Goal: Browse casually

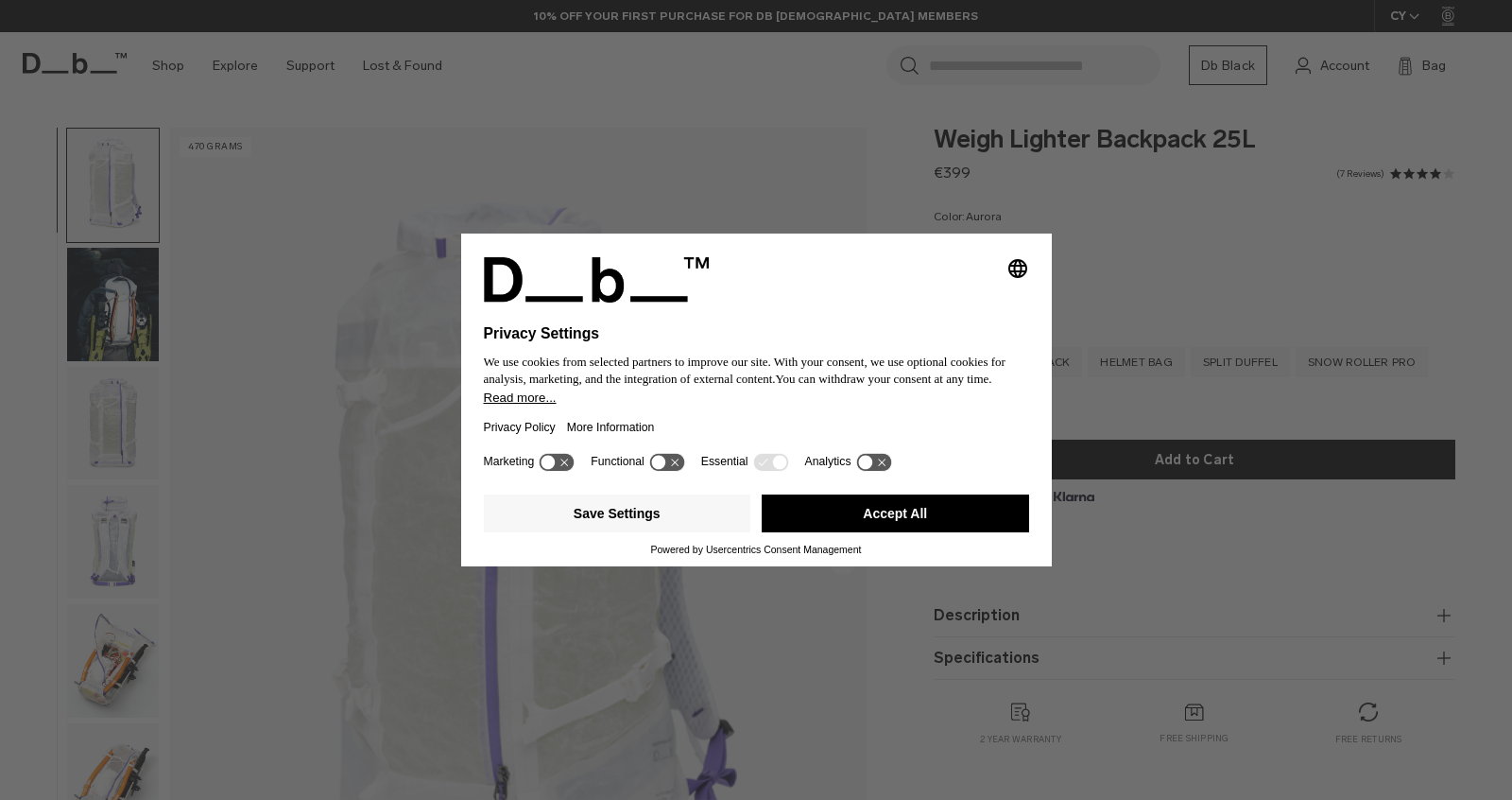
click at [903, 527] on button "Accept All" at bounding box center [896, 513] width 268 height 38
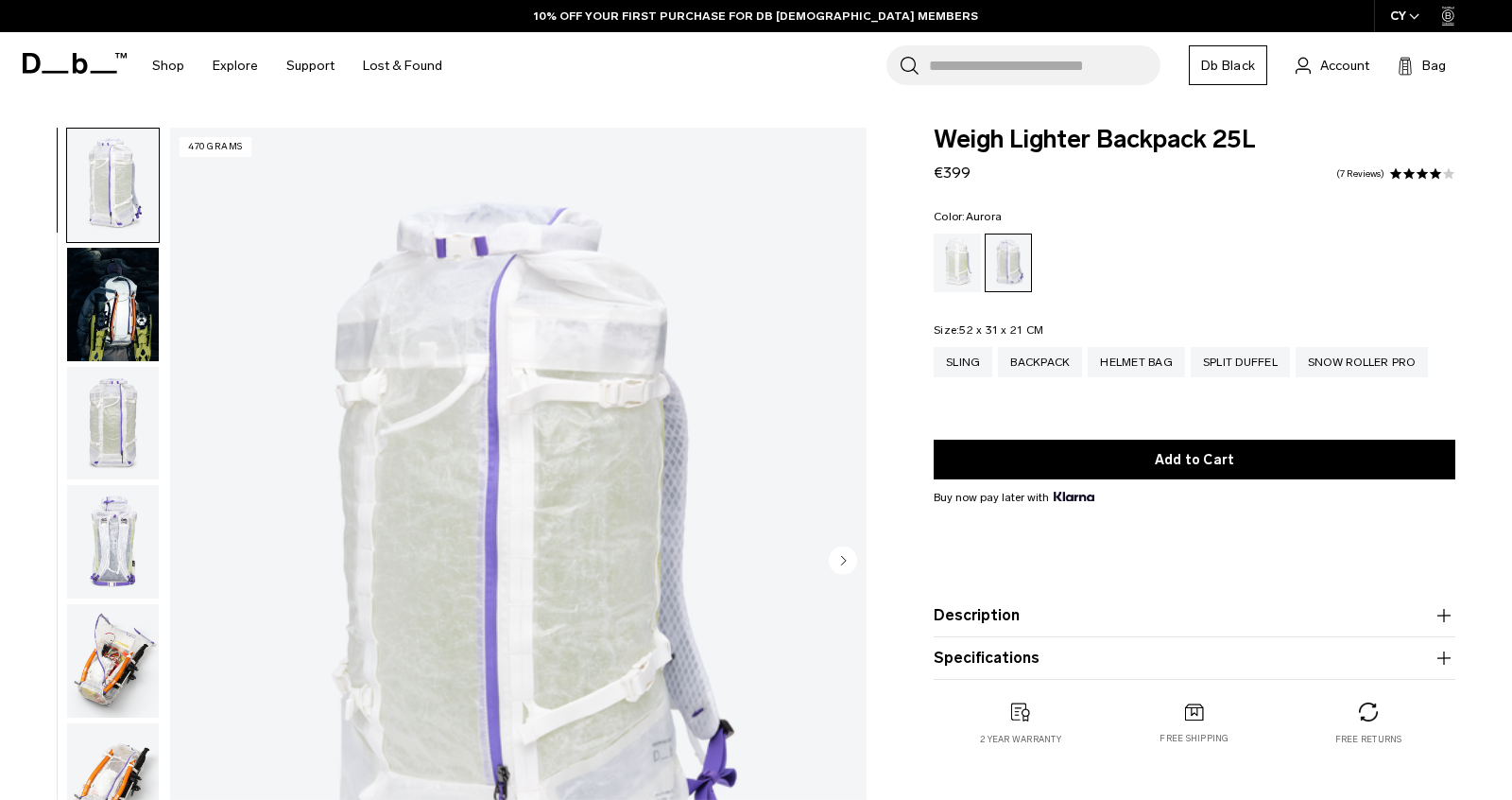
click at [112, 327] on img "button" at bounding box center [112, 304] width 92 height 113
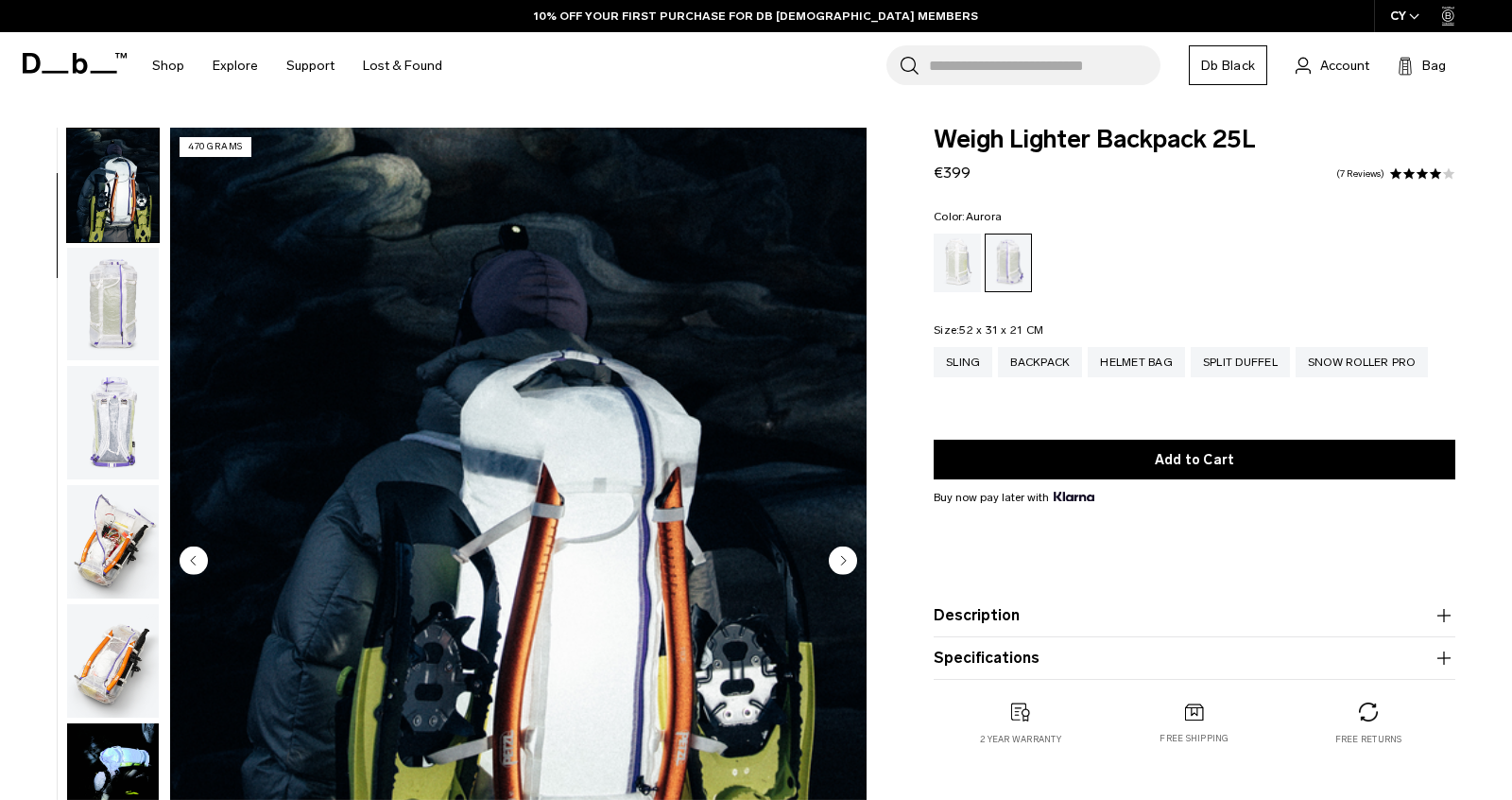
click at [110, 410] on img "button" at bounding box center [112, 422] width 92 height 113
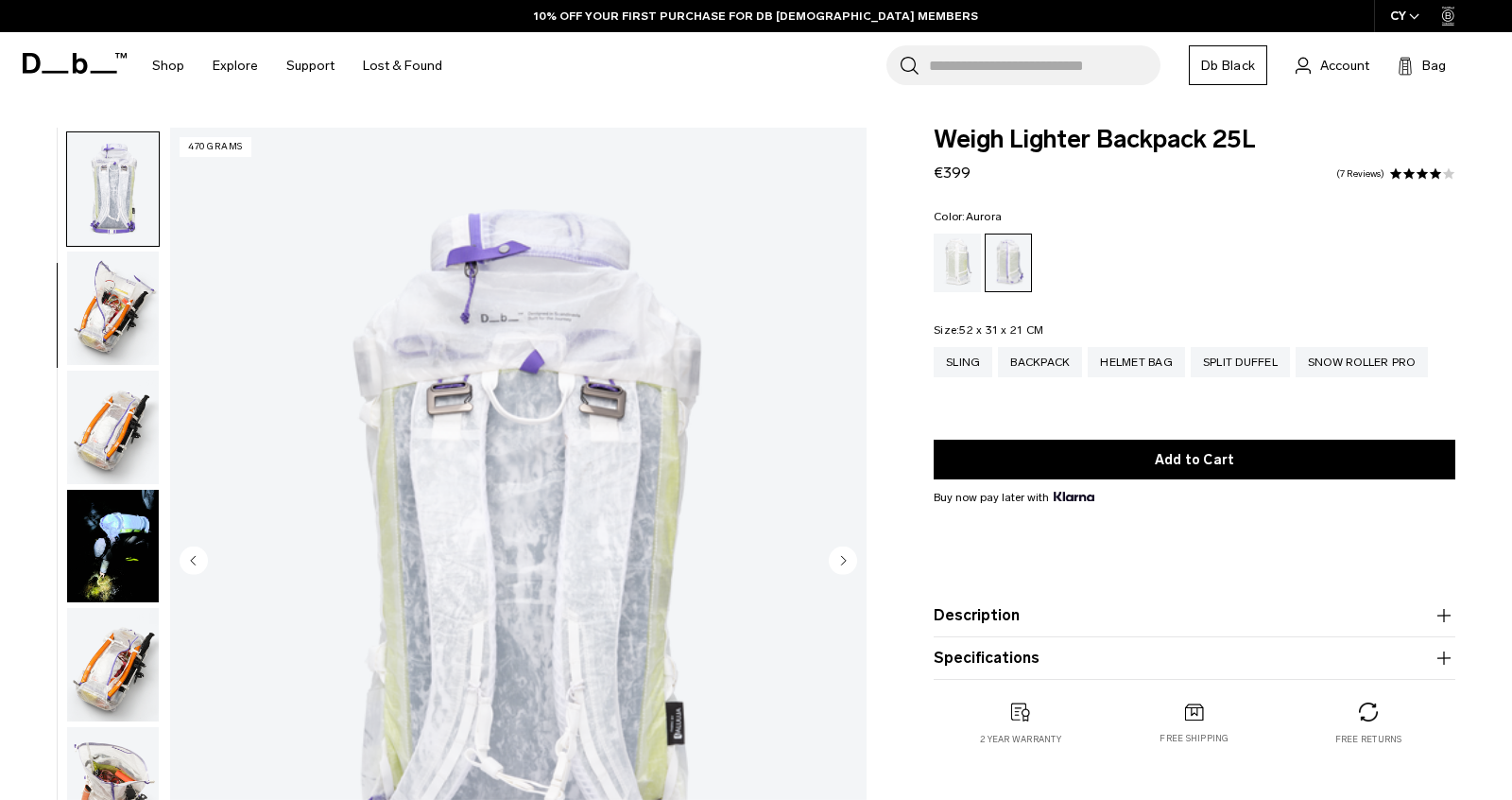
scroll to position [357, 0]
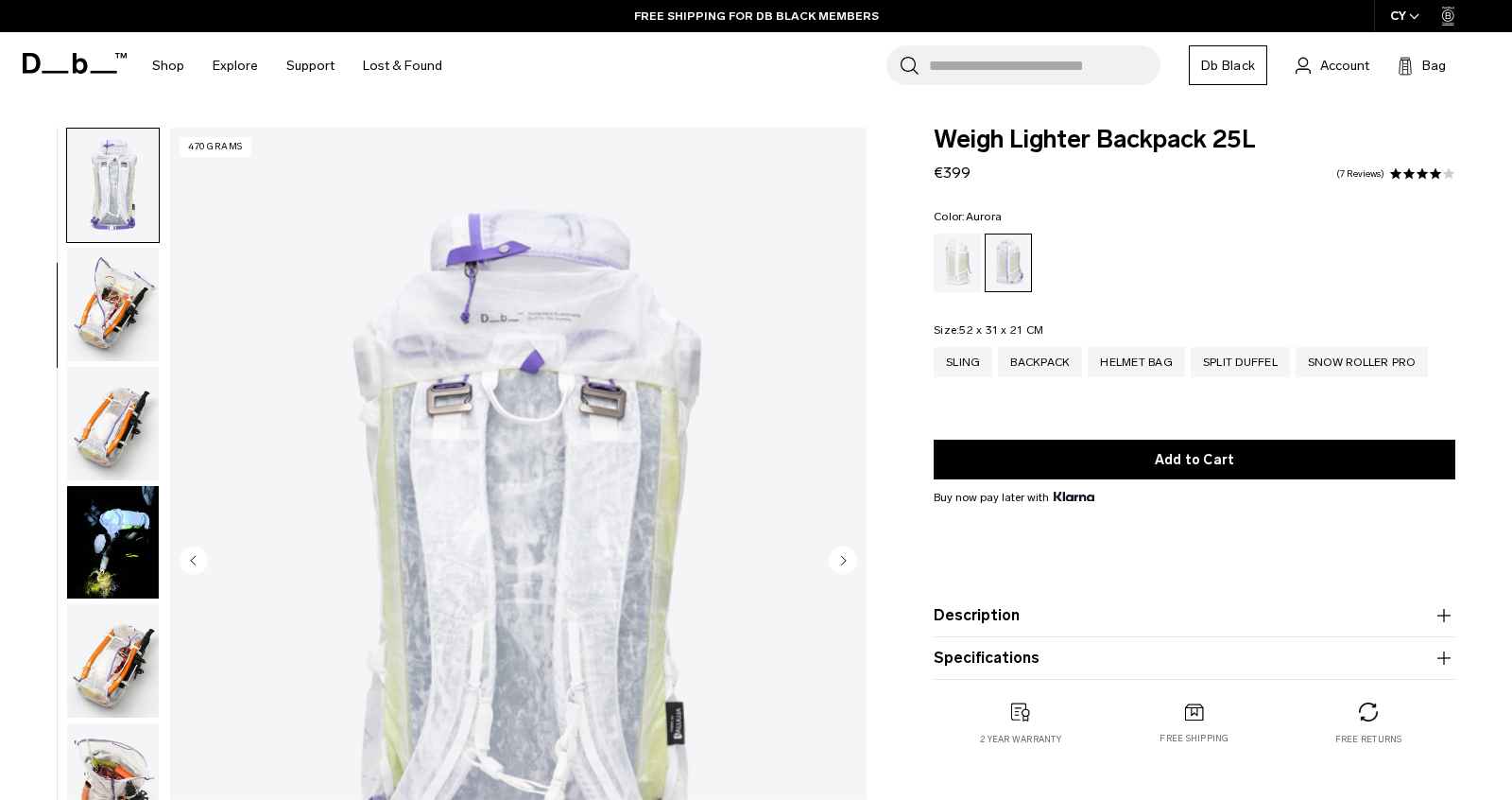
click at [89, 62] on icon at bounding box center [74, 63] width 104 height 20
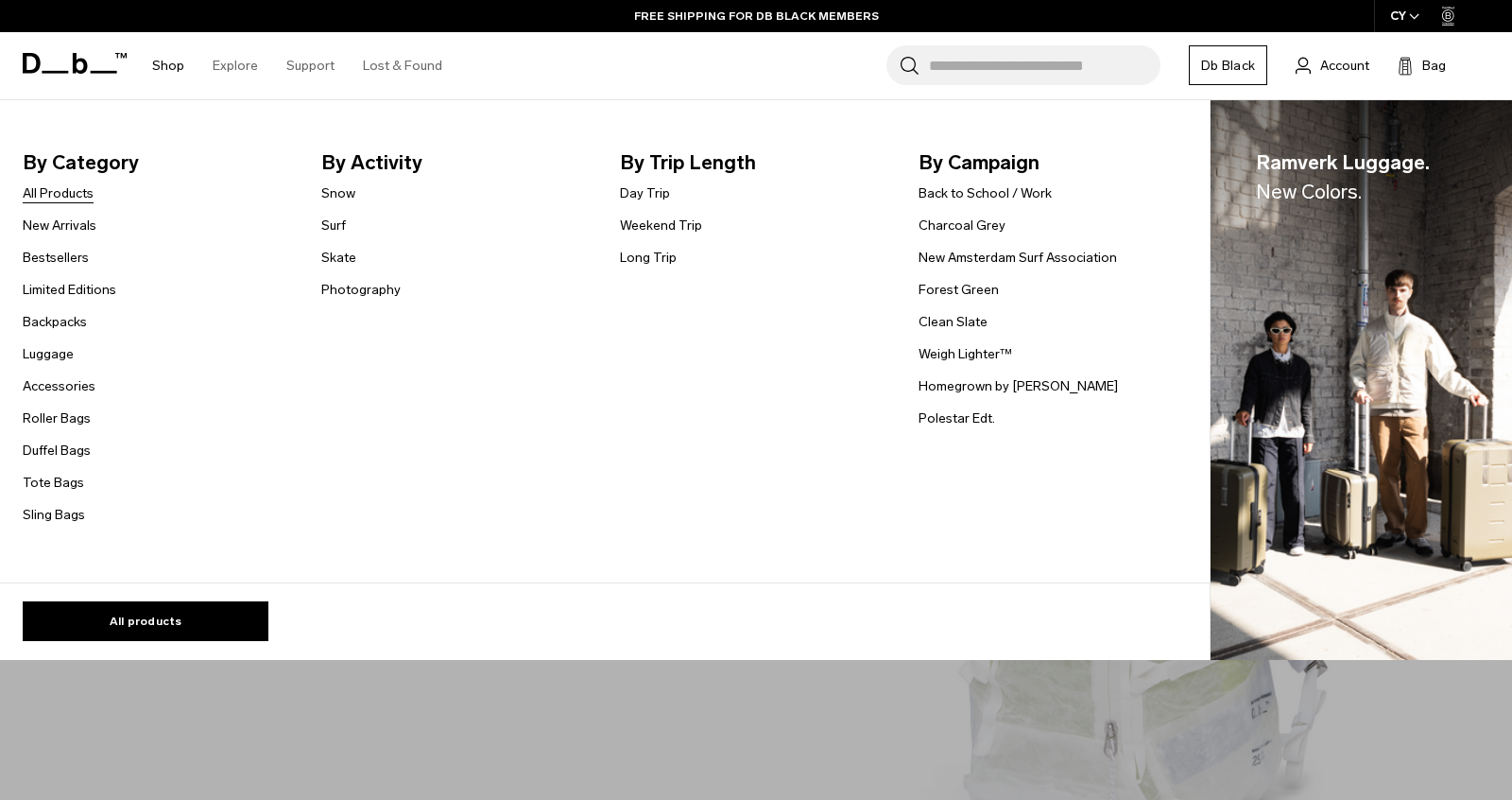
click at [77, 198] on link "All Products" at bounding box center [57, 193] width 71 height 19
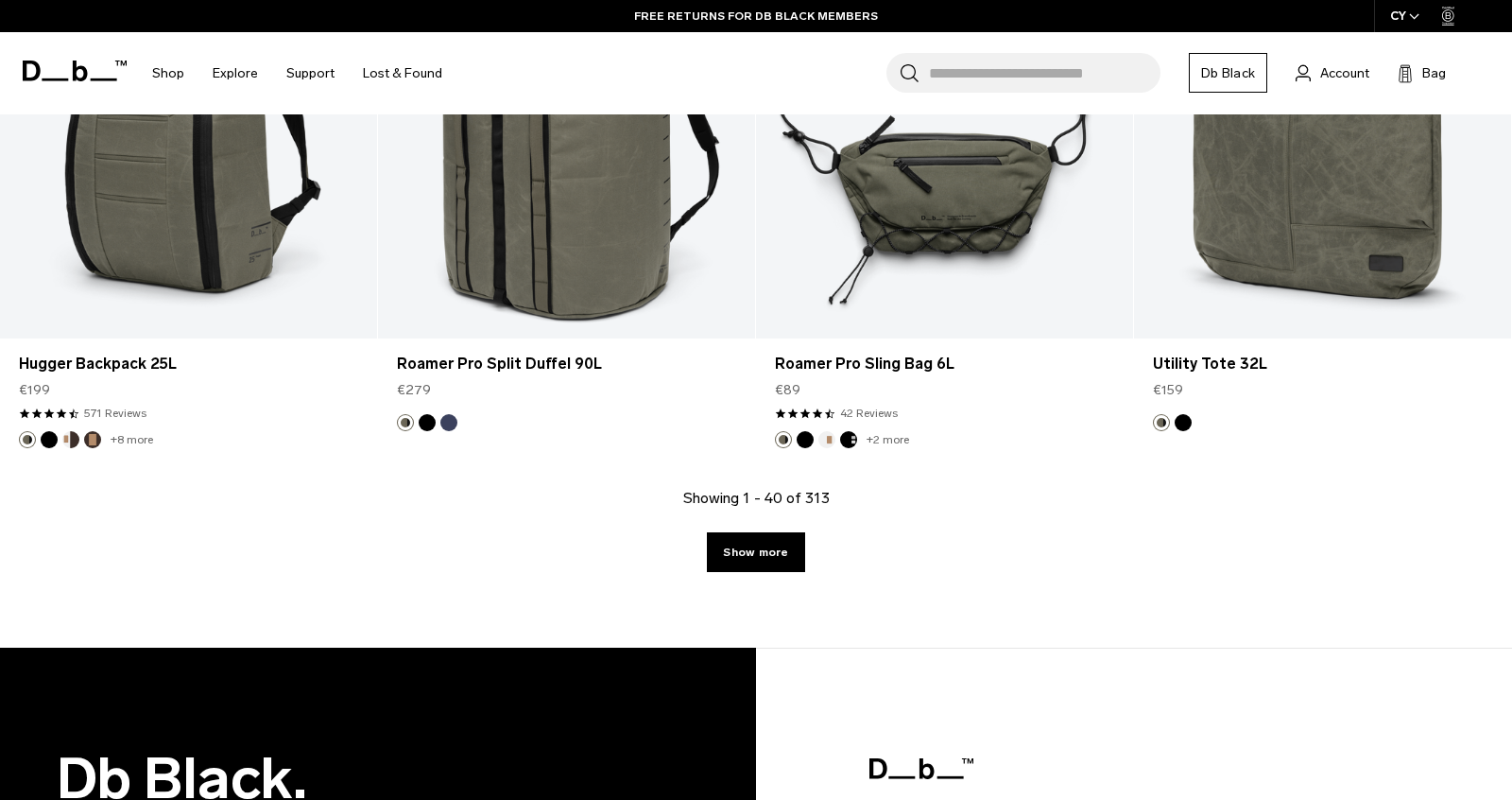
scroll to position [6256, 0]
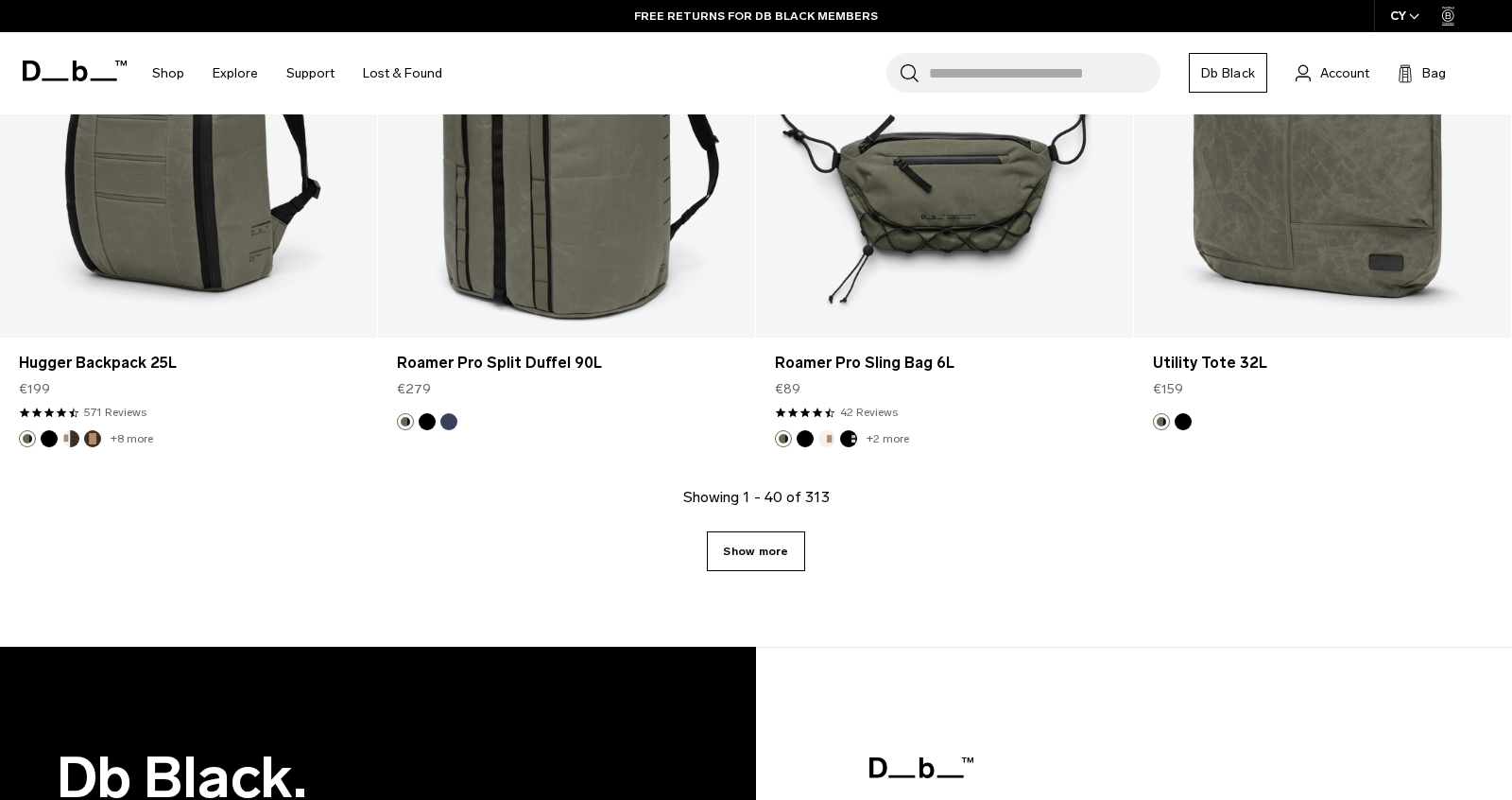
click at [797, 559] on link "Show more" at bounding box center [755, 551] width 97 height 40
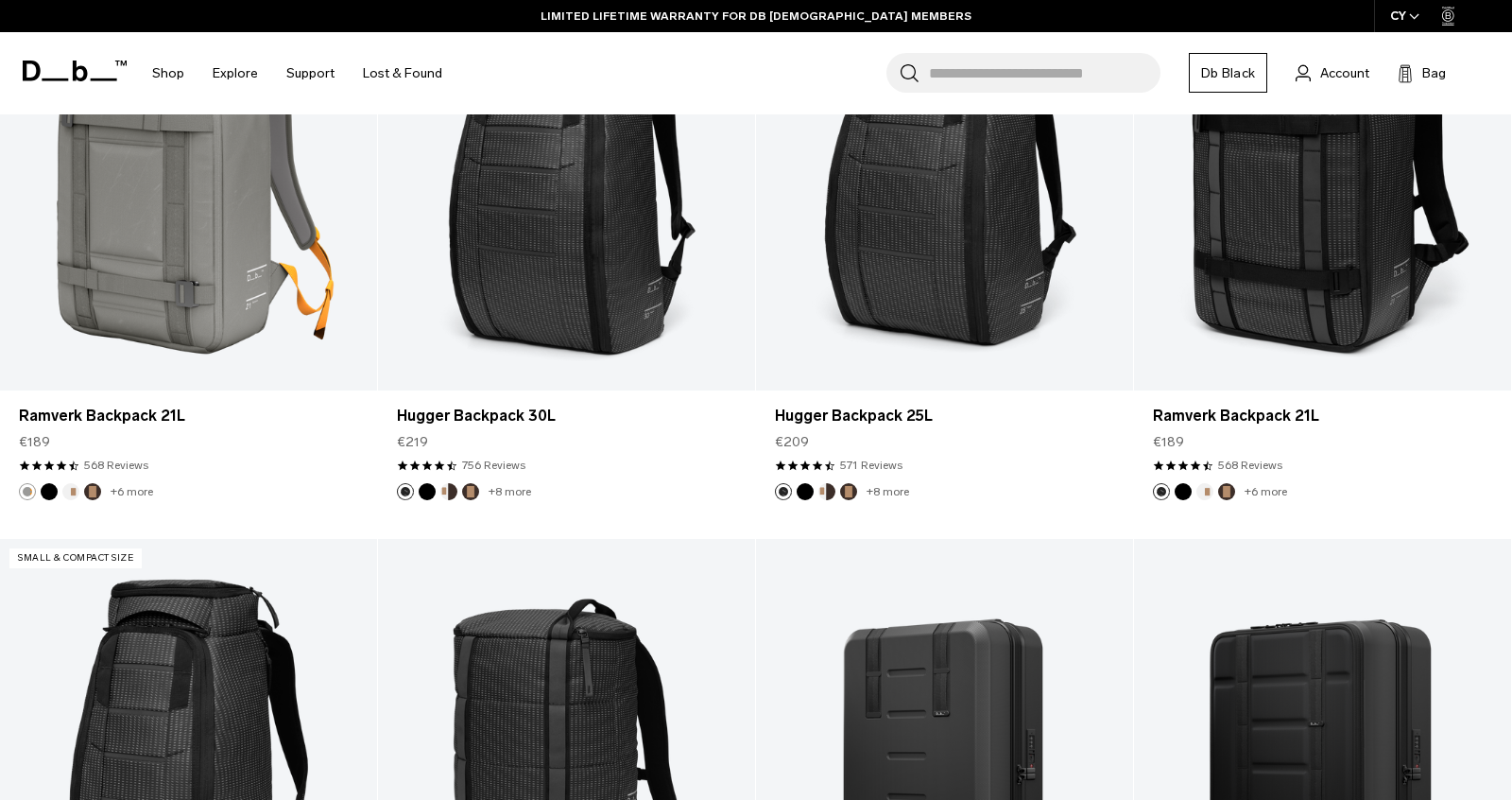
scroll to position [12018, 0]
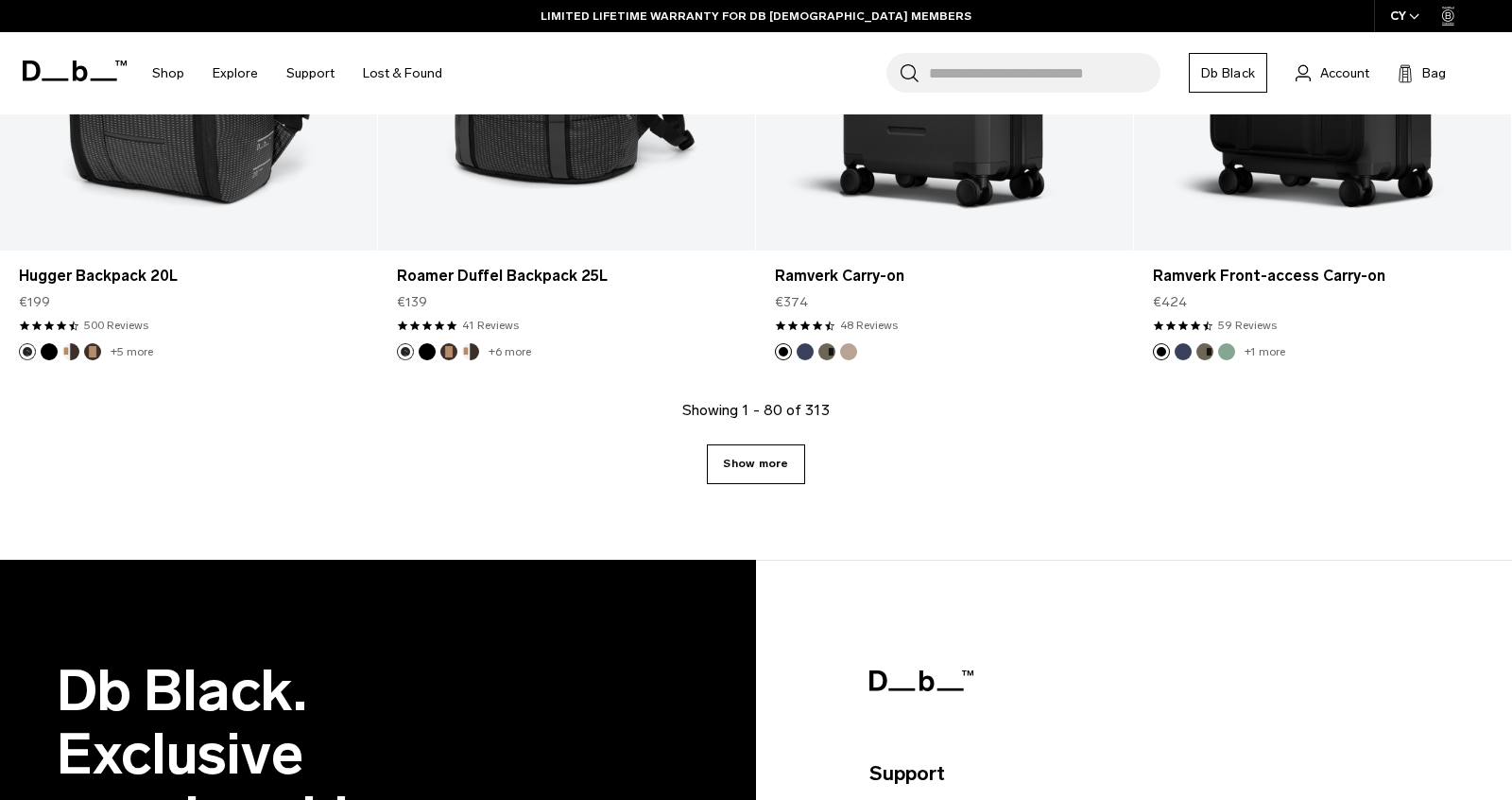
click at [768, 466] on link "Show more" at bounding box center [755, 464] width 97 height 40
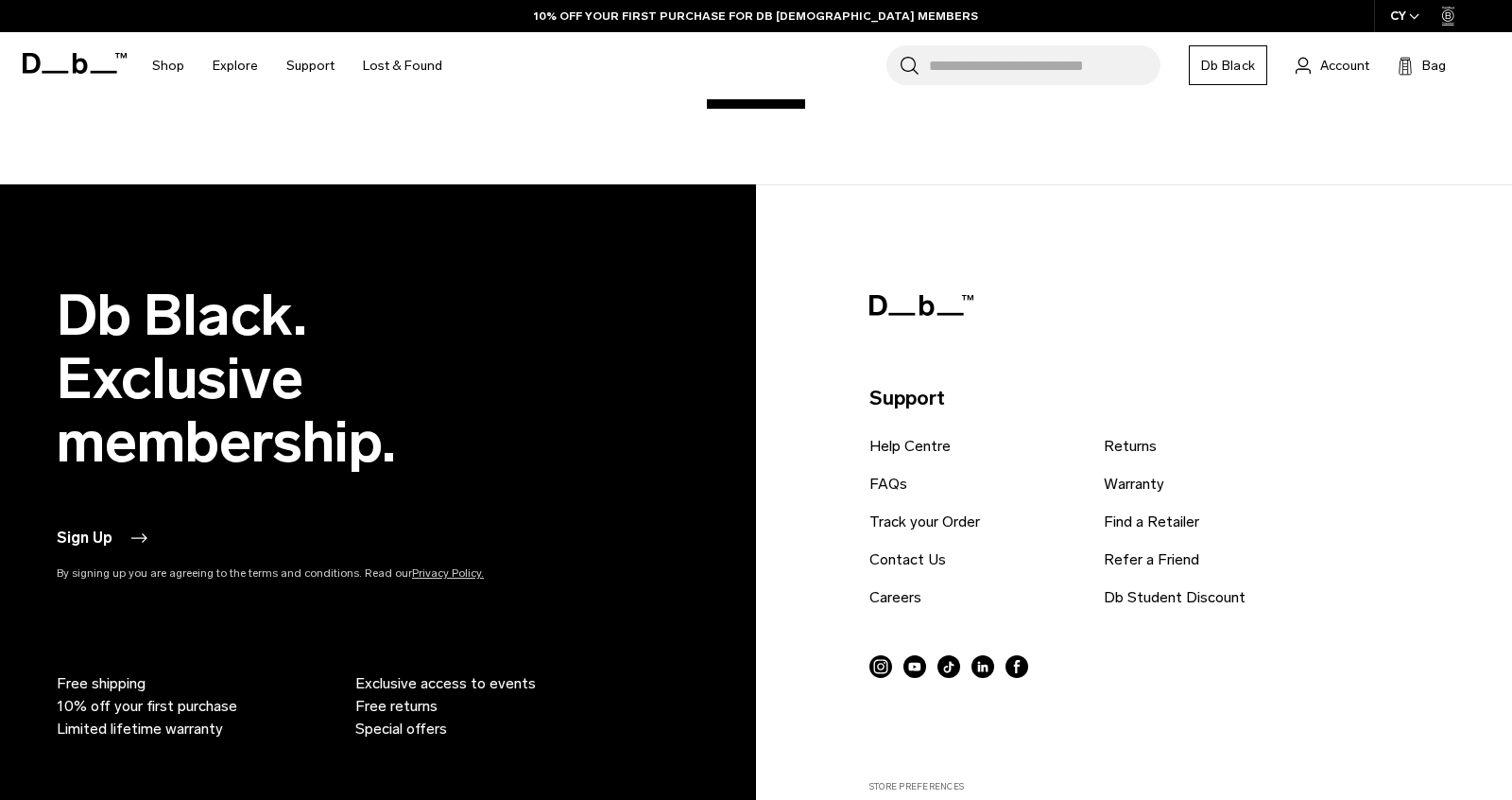
scroll to position [18101, 0]
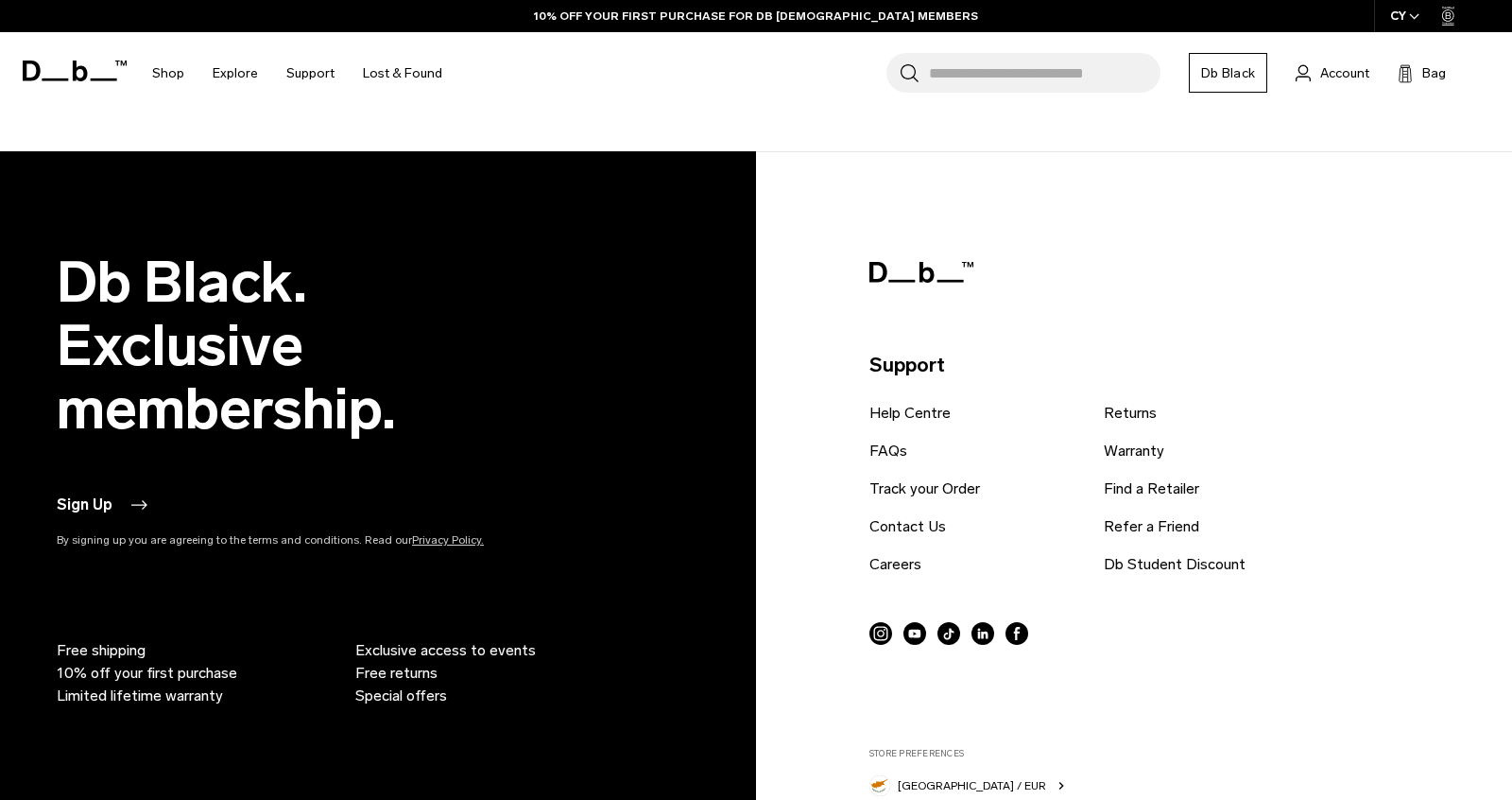
click at [884, 634] on icon at bounding box center [880, 632] width 22 height 22
